Goal: Find specific page/section: Find specific page/section

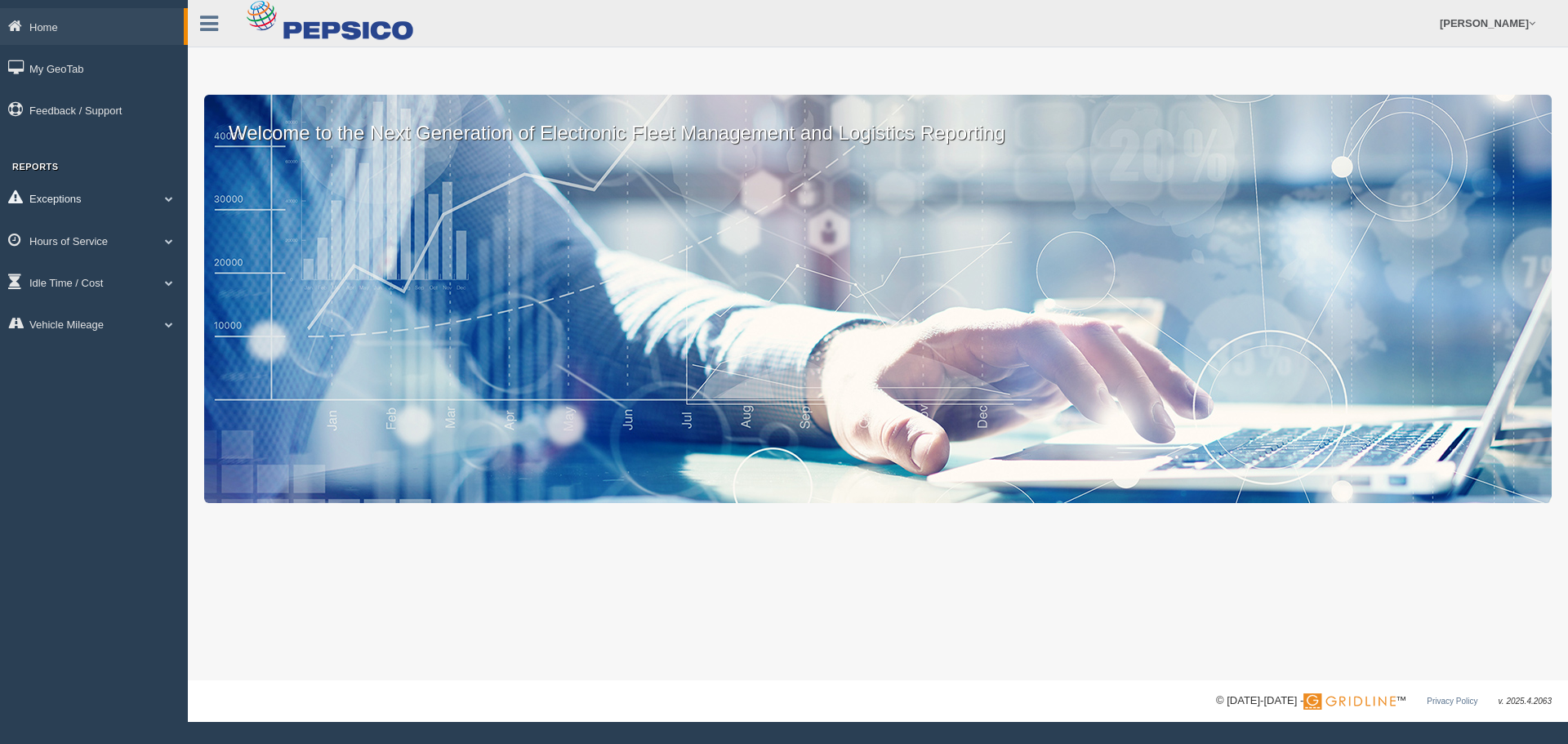
drag, startPoint x: 85, startPoint y: 197, endPoint x: 105, endPoint y: 195, distance: 20.1
click at [86, 196] on link "Exceptions" at bounding box center [93, 198] width 187 height 37
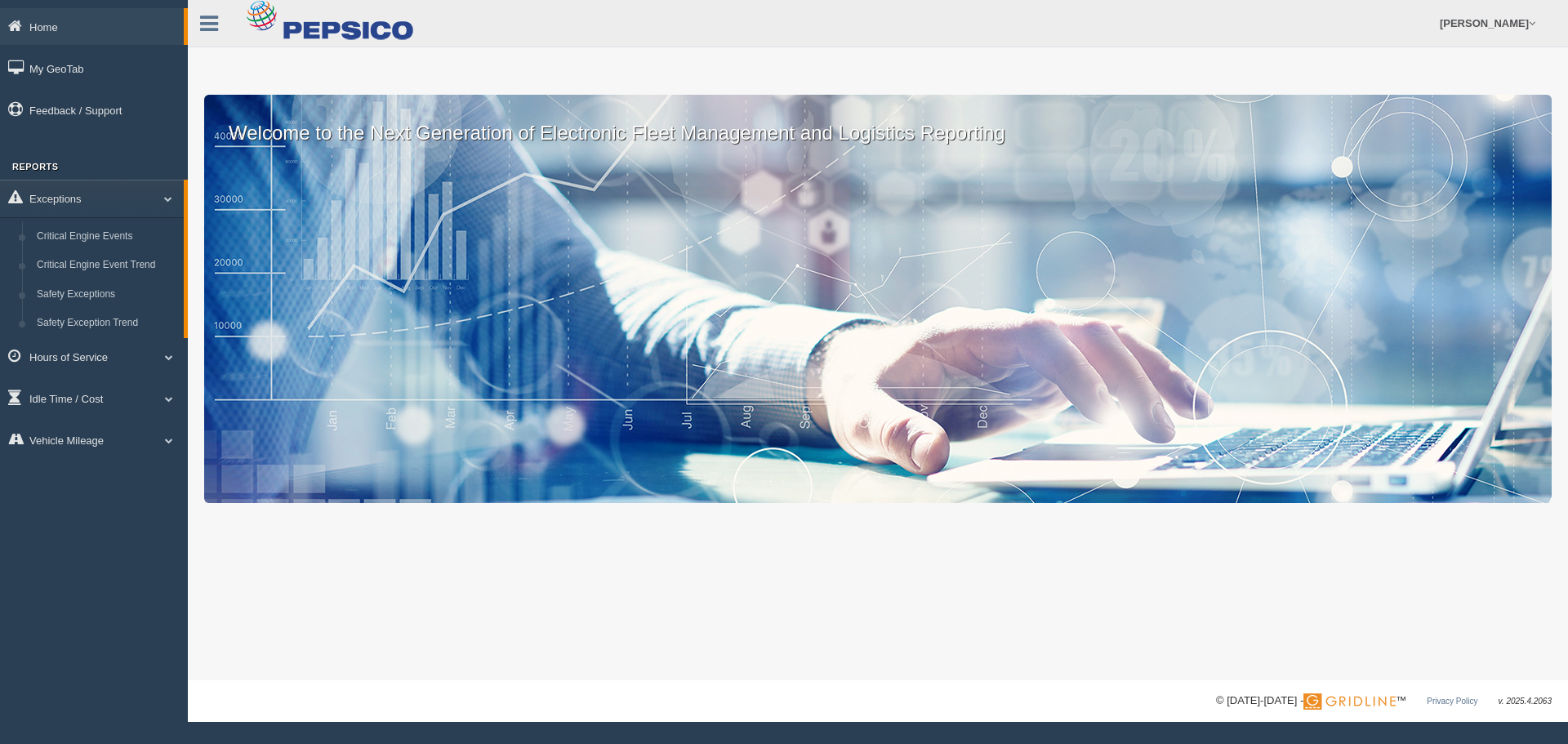
drag, startPoint x: 79, startPoint y: 352, endPoint x: 417, endPoint y: 416, distance: 344.0
click at [80, 354] on link "Hours of Service" at bounding box center [93, 356] width 187 height 37
click at [66, 335] on link "HOS Violations" at bounding box center [106, 336] width 154 height 29
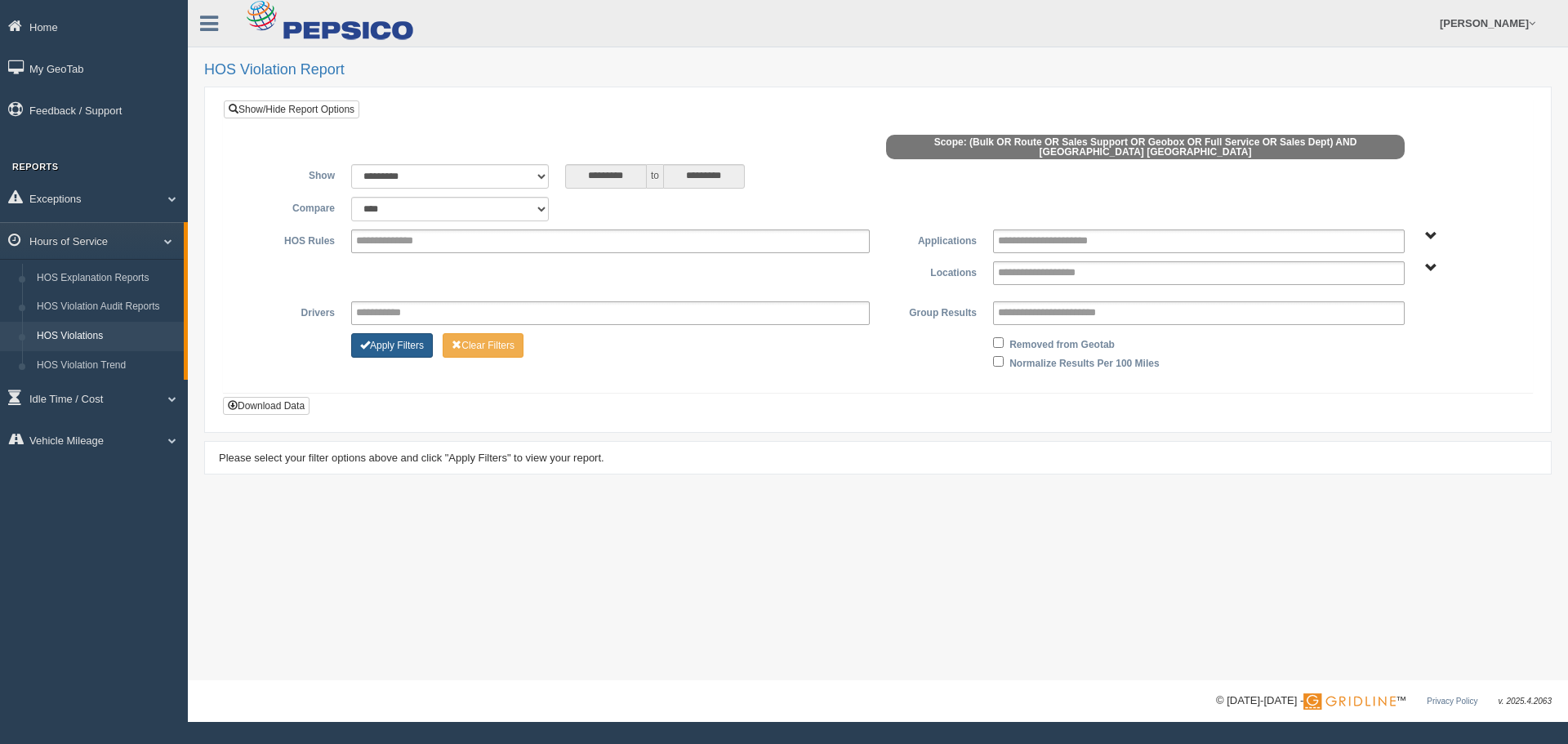
click at [413, 342] on button "Apply Filters" at bounding box center [392, 345] width 82 height 24
